Goal: Transaction & Acquisition: Purchase product/service

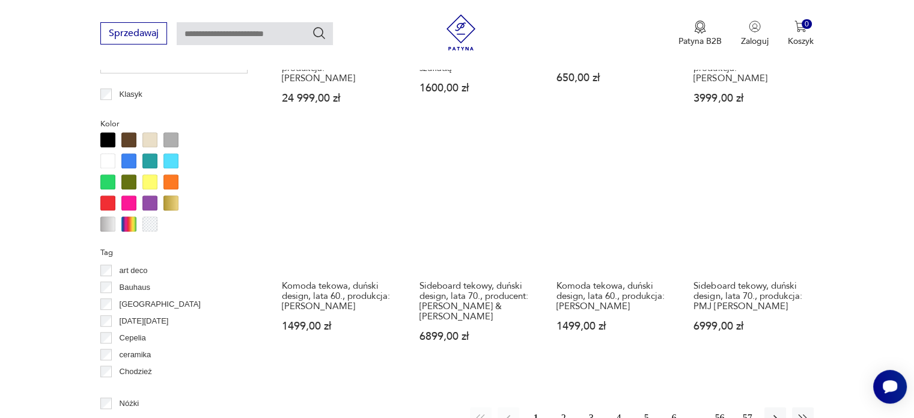
scroll to position [1340, 0]
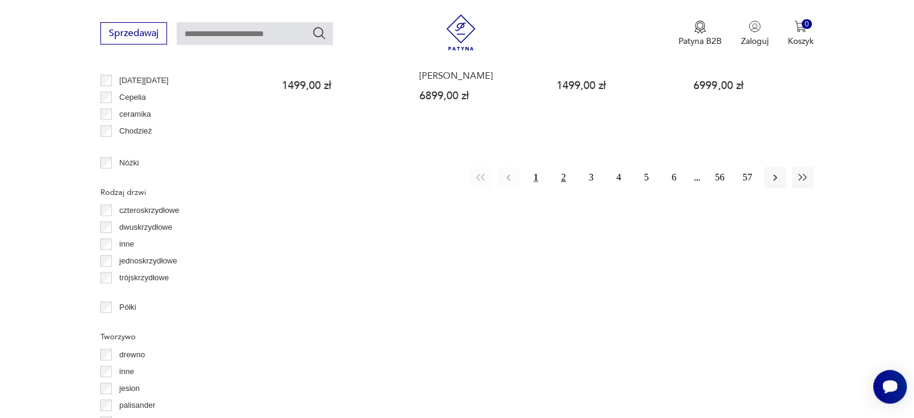
click at [567, 166] on button "2" at bounding box center [564, 177] width 22 height 22
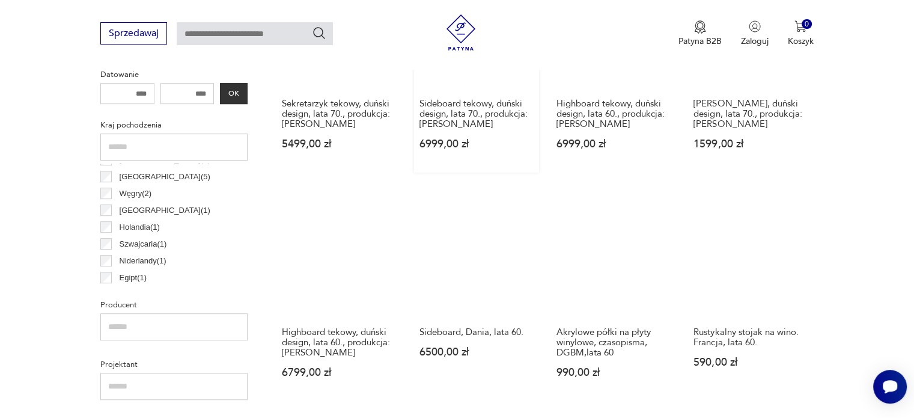
scroll to position [619, 0]
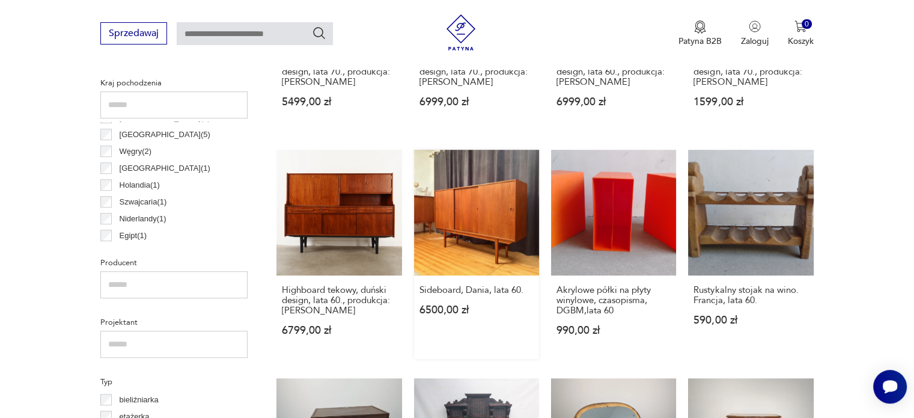
click at [473, 197] on link "Sideboard, Dania, lata 60. 6500,00 zł" at bounding box center [476, 254] width 125 height 209
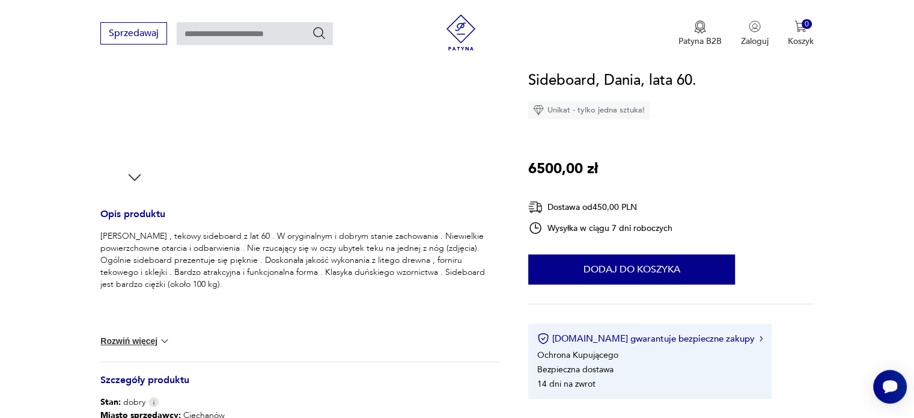
scroll to position [601, 0]
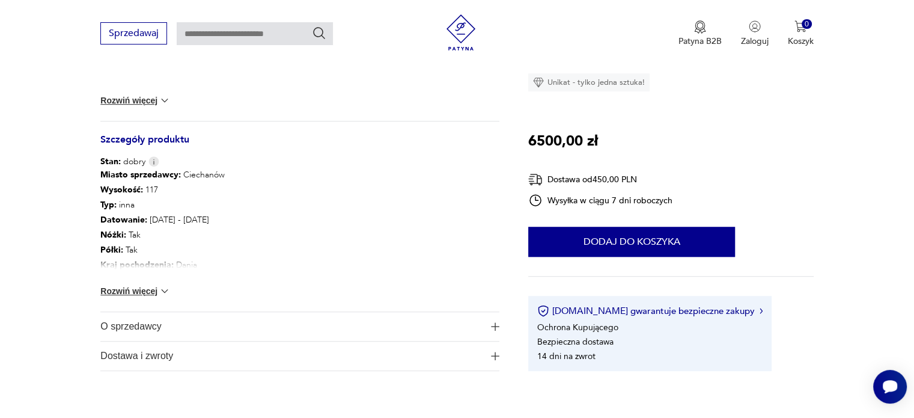
click at [148, 288] on button "Rozwiń więcej" at bounding box center [135, 291] width 70 height 12
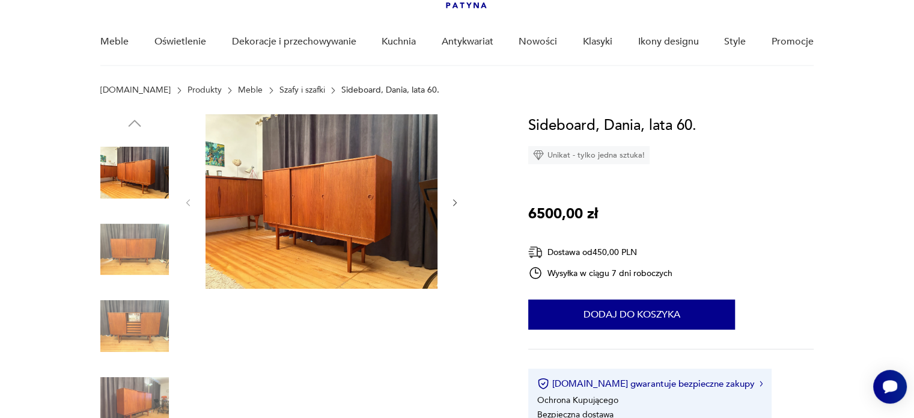
scroll to position [0, 0]
